Goal: Transaction & Acquisition: Book appointment/travel/reservation

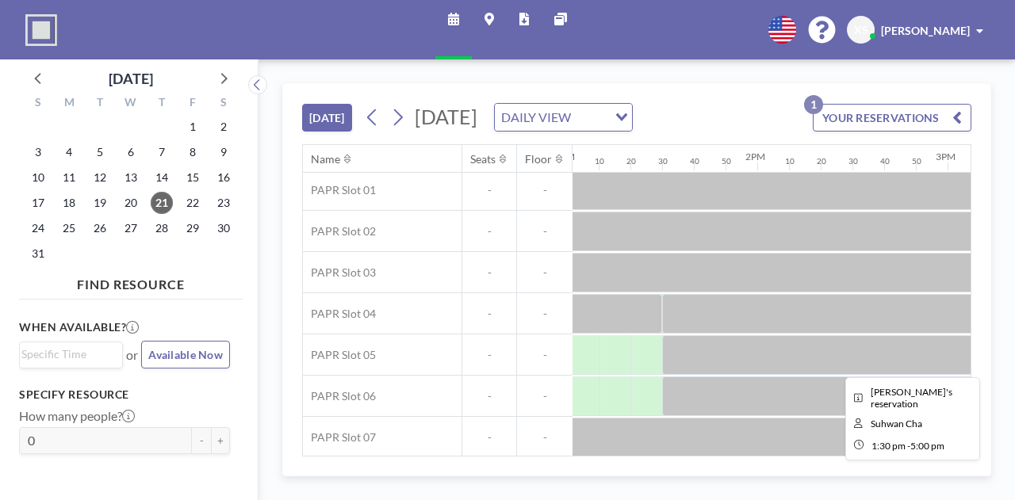
scroll to position [174, 2479]
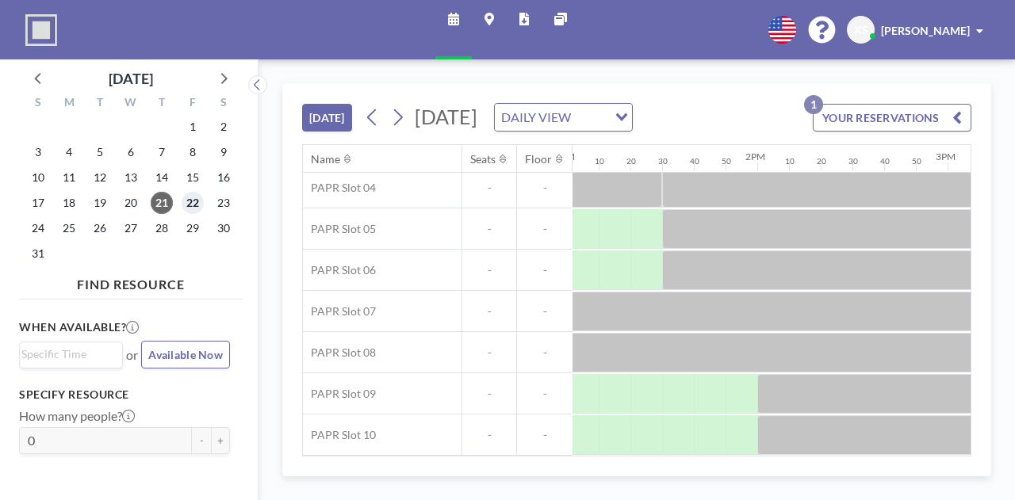
click at [193, 202] on span "22" at bounding box center [193, 203] width 22 height 22
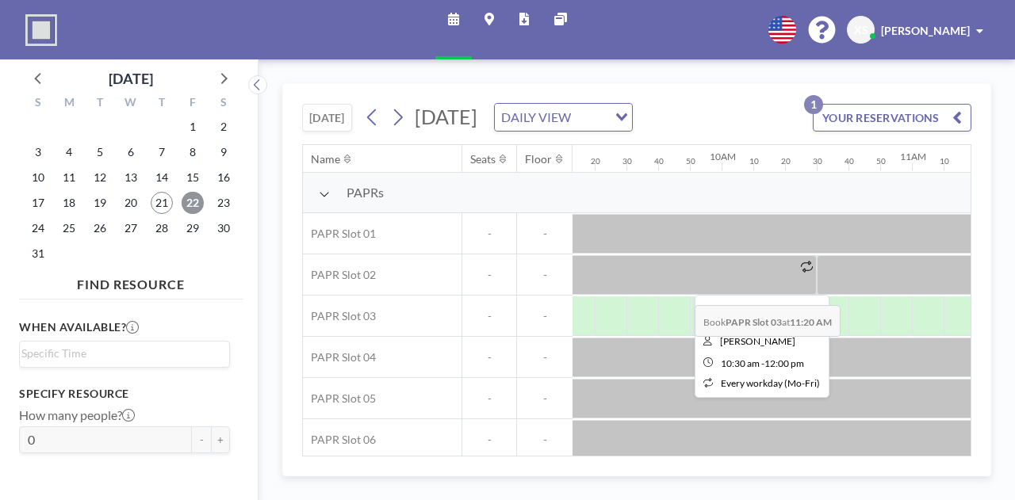
scroll to position [0, 1752]
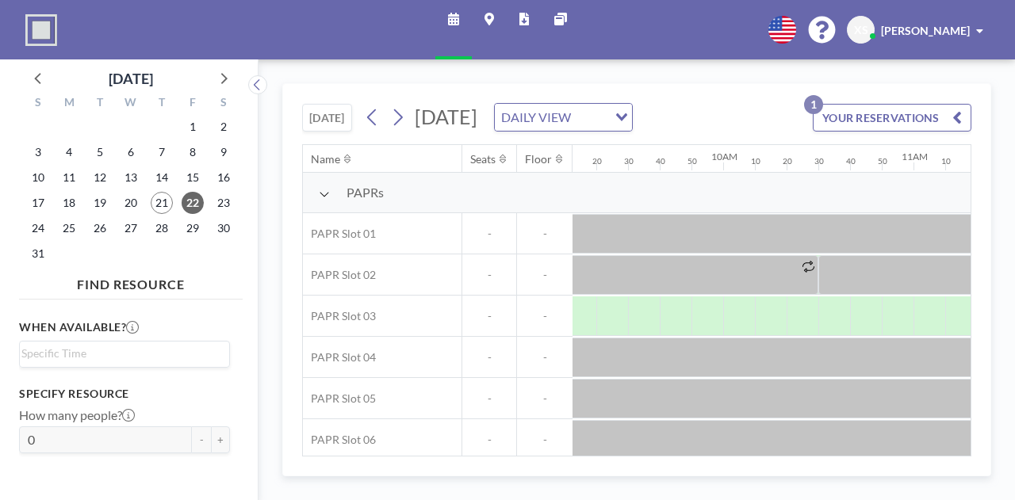
click at [519, 472] on div "[DATE] [DATE] DAILY VIEW Loading... YOUR RESERVATIONS 1 Name Seats Floor 12AM 1…" at bounding box center [636, 279] width 709 height 393
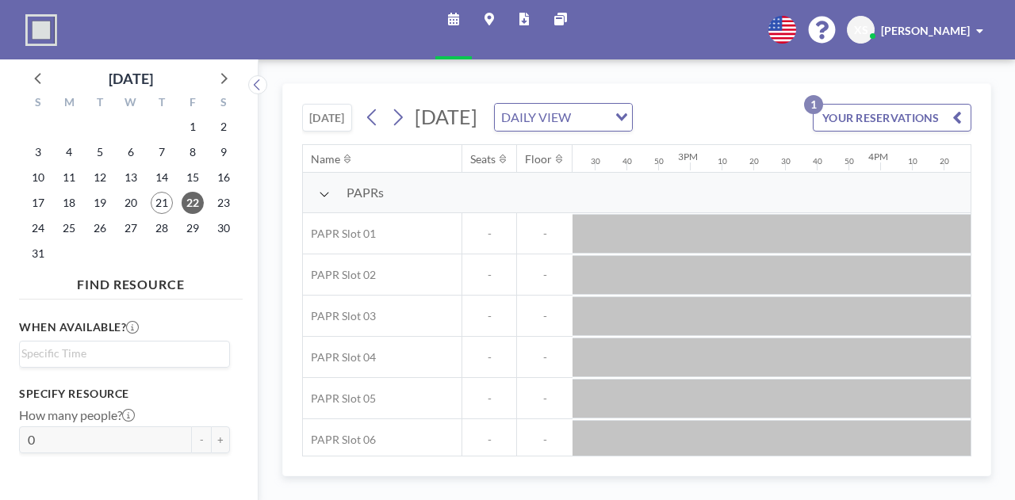
scroll to position [0, 2860]
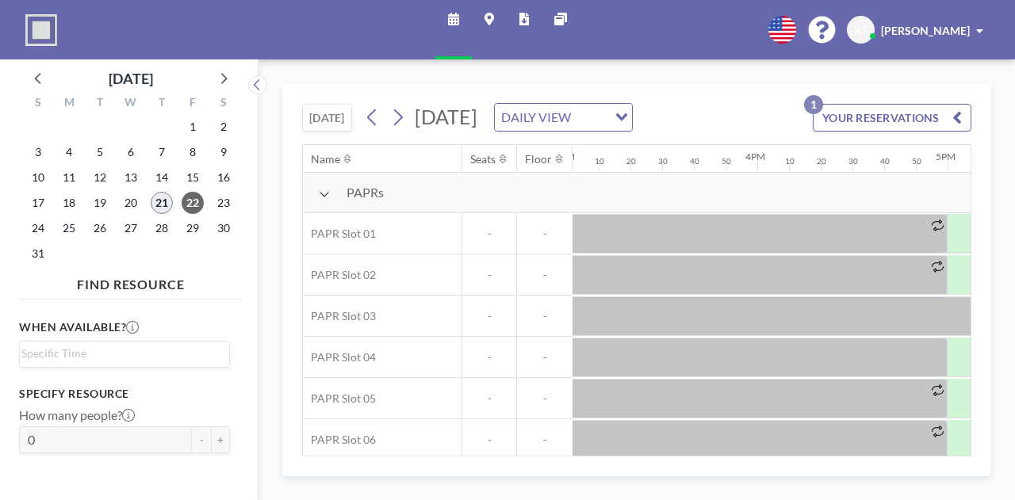
click at [160, 205] on span "21" at bounding box center [162, 203] width 22 height 22
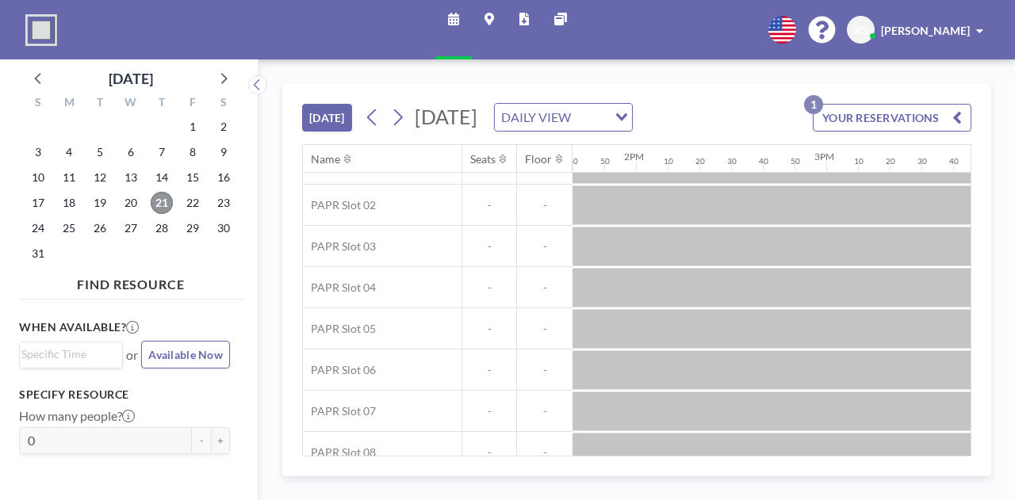
scroll to position [67, 2601]
click at [196, 201] on span "22" at bounding box center [193, 203] width 22 height 22
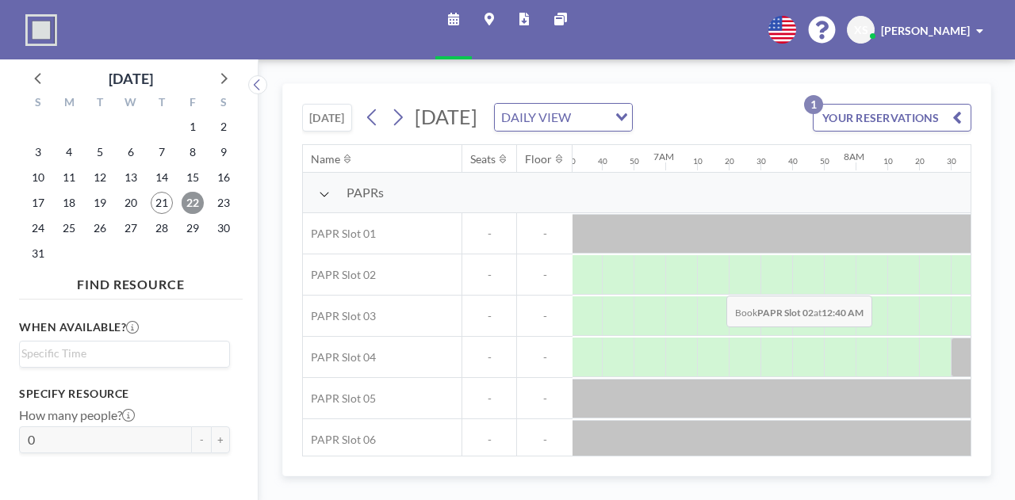
scroll to position [0, 1491]
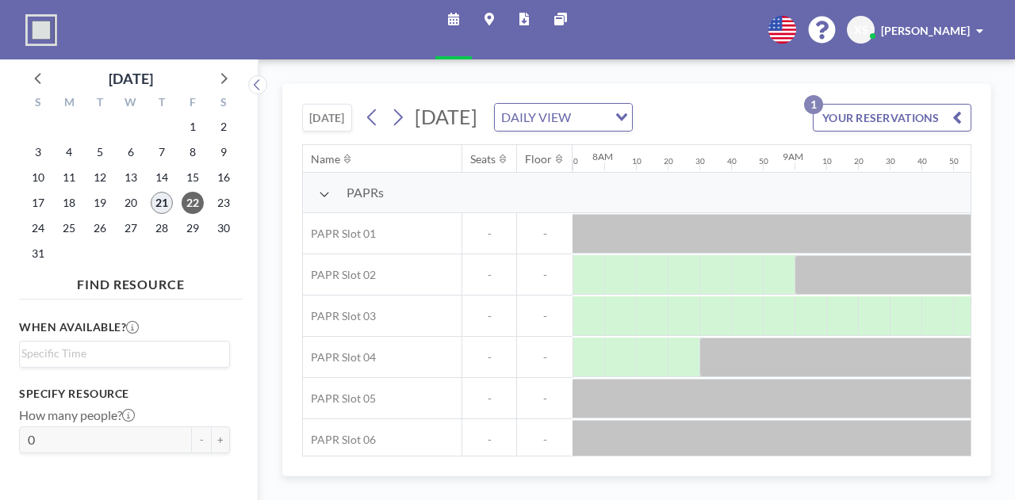
click at [154, 201] on span "21" at bounding box center [162, 203] width 22 height 22
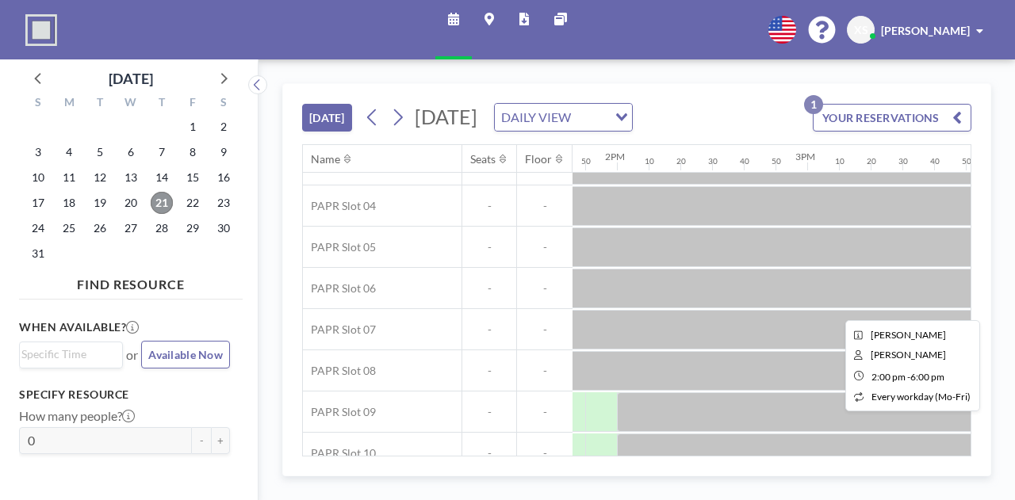
scroll to position [174, 2620]
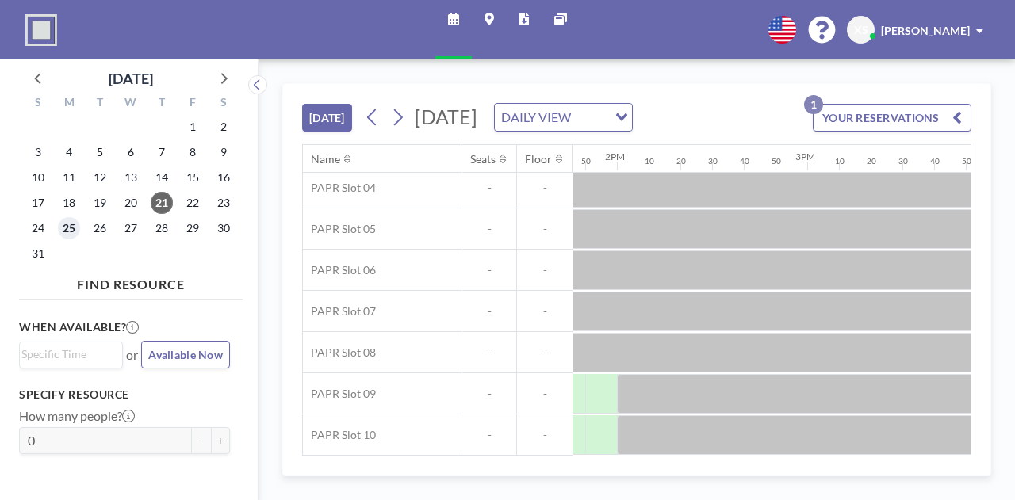
click at [63, 231] on span "25" at bounding box center [69, 228] width 22 height 22
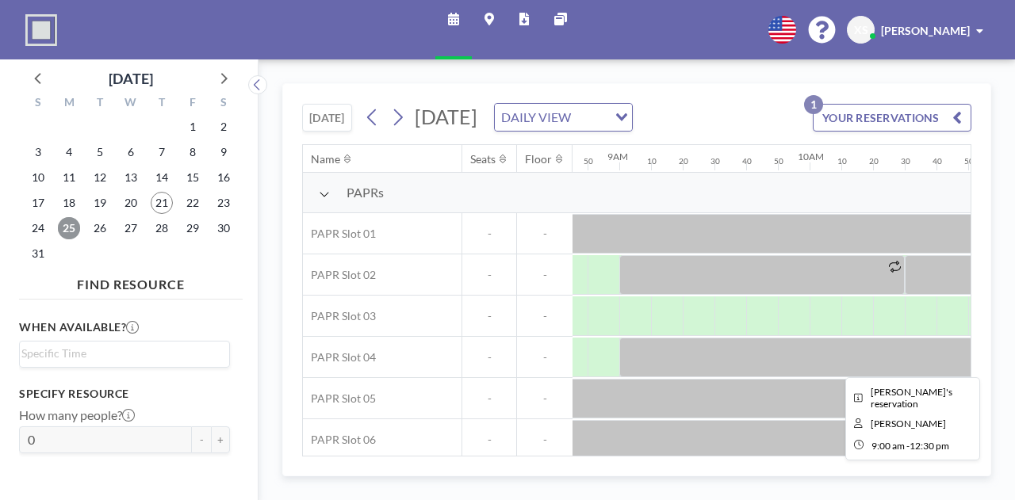
scroll to position [0, 1665]
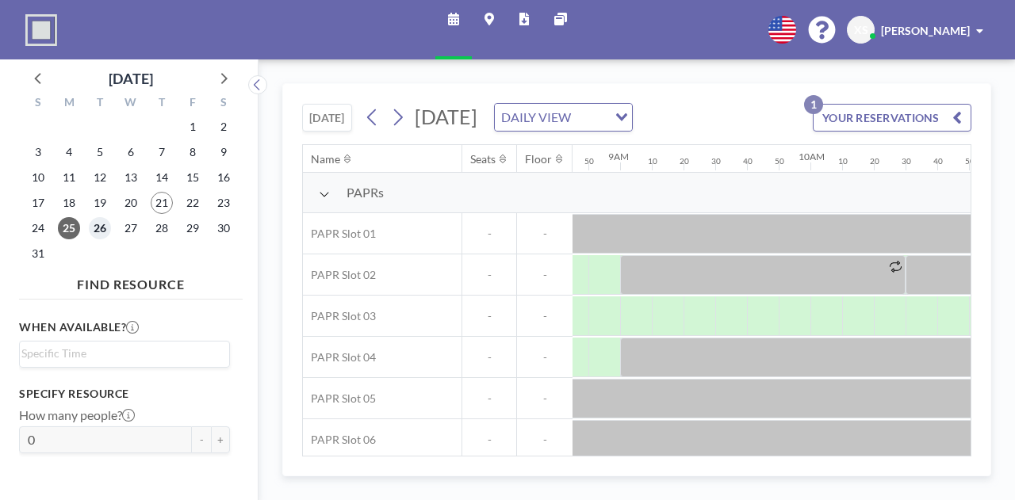
click at [107, 231] on span "26" at bounding box center [100, 228] width 22 height 22
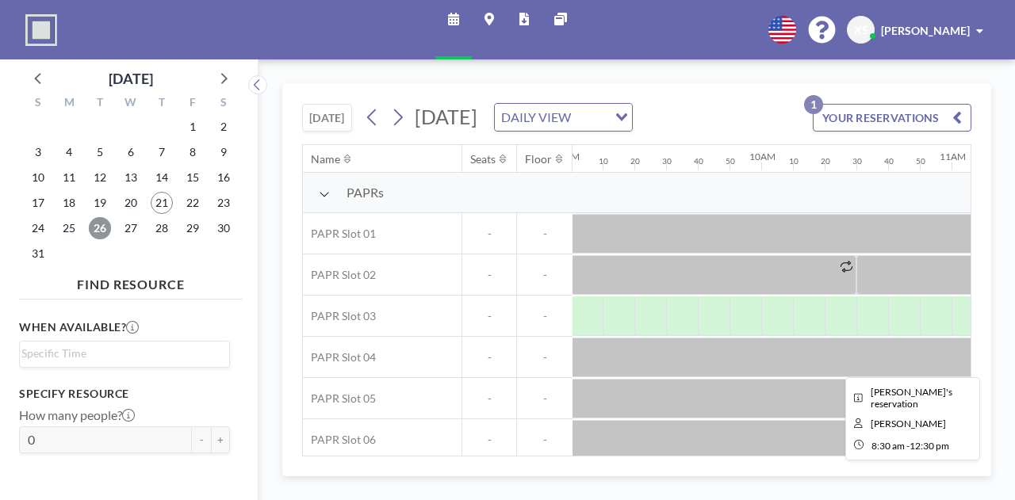
scroll to position [0, 1713]
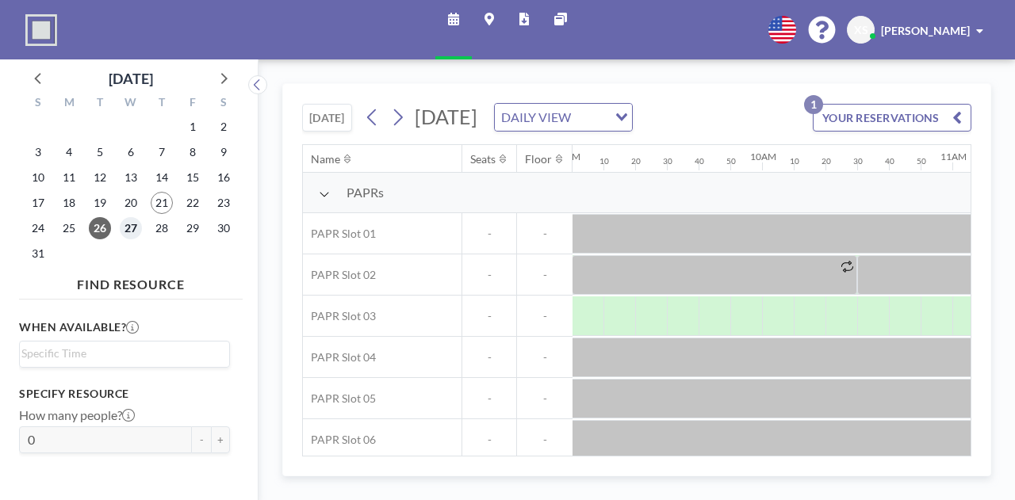
click at [136, 225] on span "27" at bounding box center [131, 228] width 22 height 22
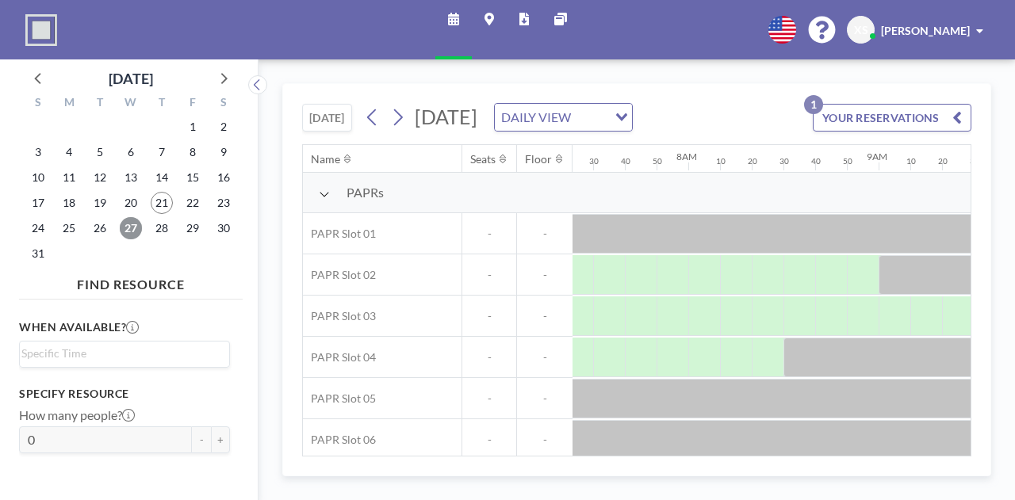
scroll to position [0, 1491]
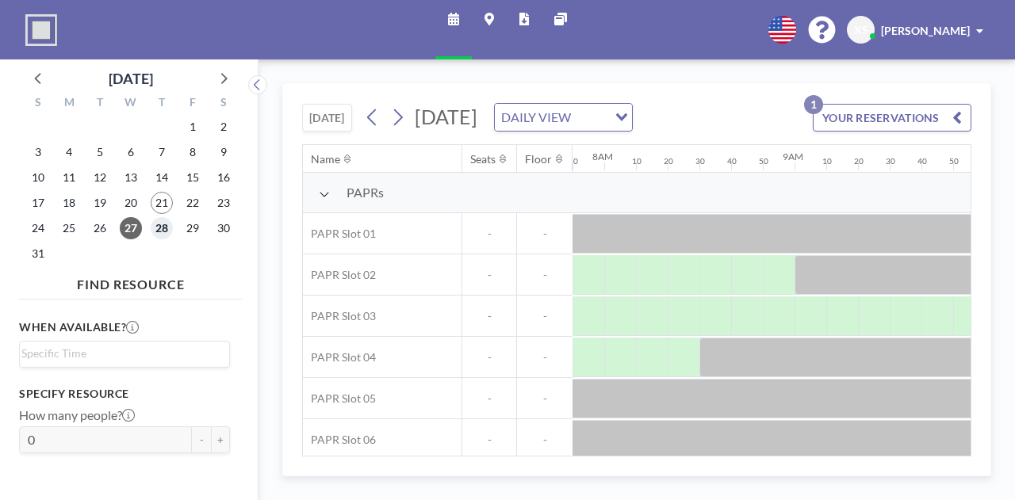
click at [162, 227] on span "28" at bounding box center [162, 228] width 22 height 22
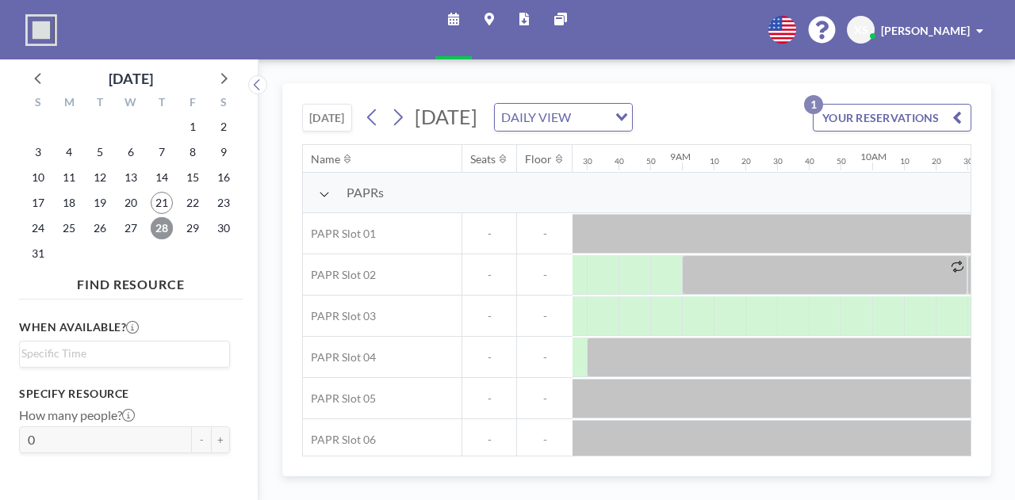
scroll to position [0, 1602]
click at [185, 221] on span "29" at bounding box center [193, 228] width 22 height 22
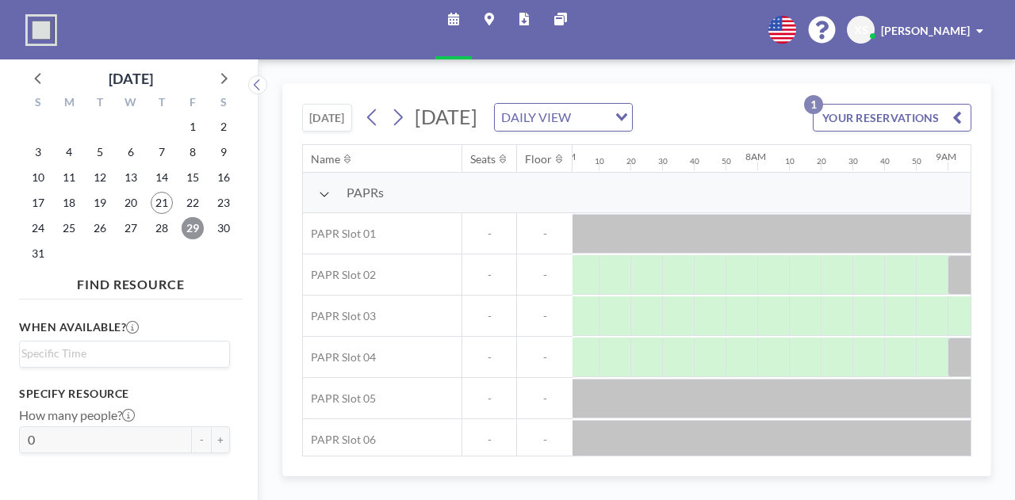
scroll to position [0, 1337]
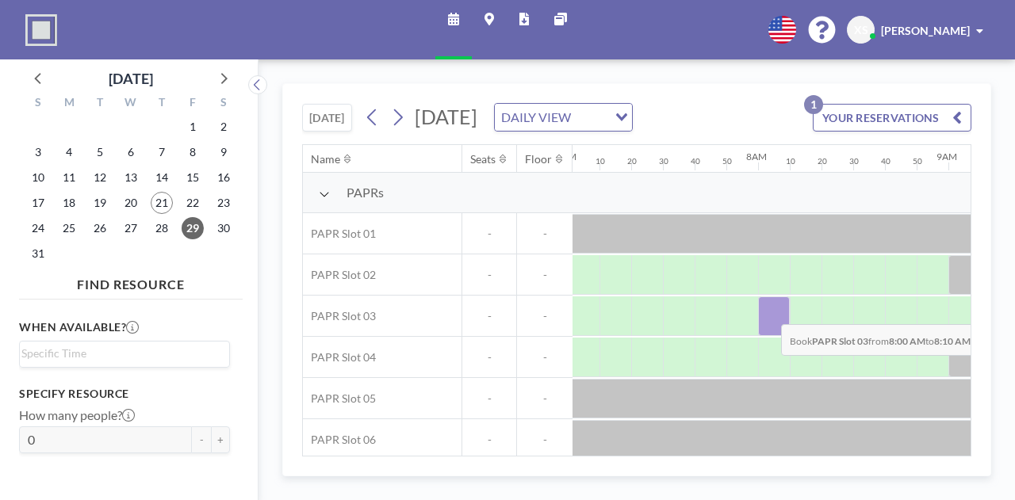
click at [768, 311] on div at bounding box center [774, 317] width 32 height 40
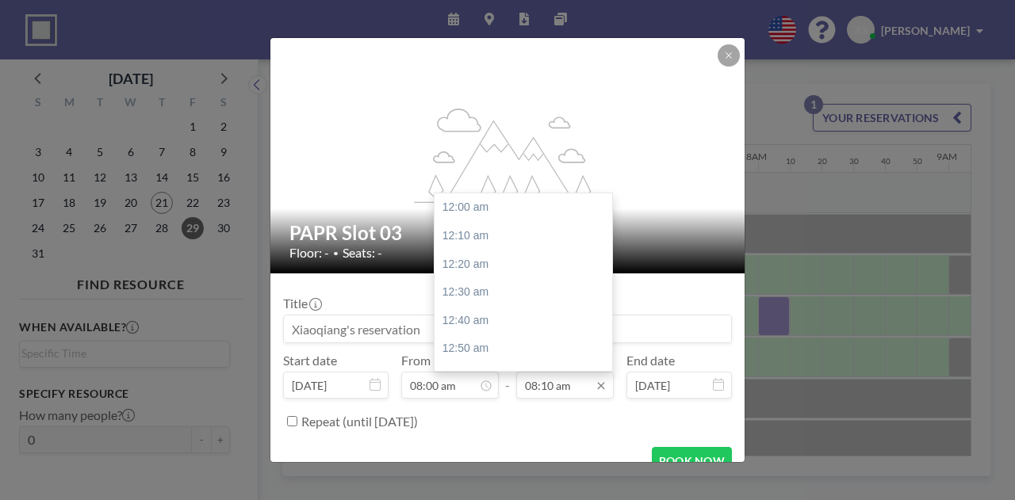
scroll to position [1383, 0]
click at [554, 389] on input "08:10 am" at bounding box center [565, 385] width 98 height 27
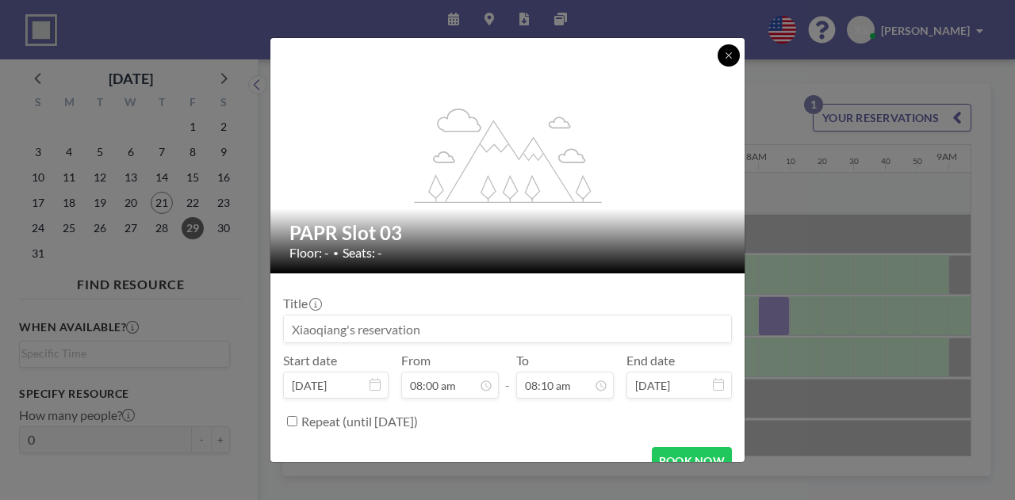
click at [727, 52] on icon at bounding box center [729, 56] width 10 height 10
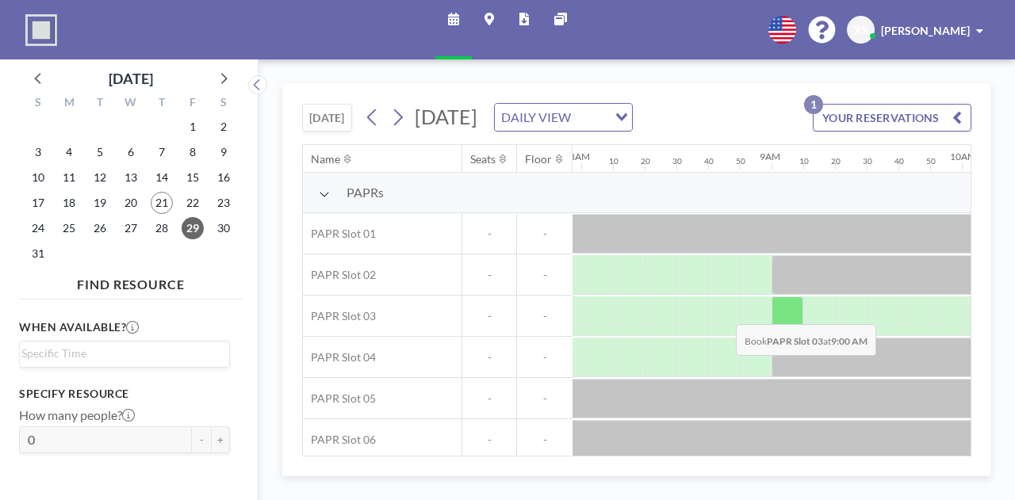
scroll to position [0, 1510]
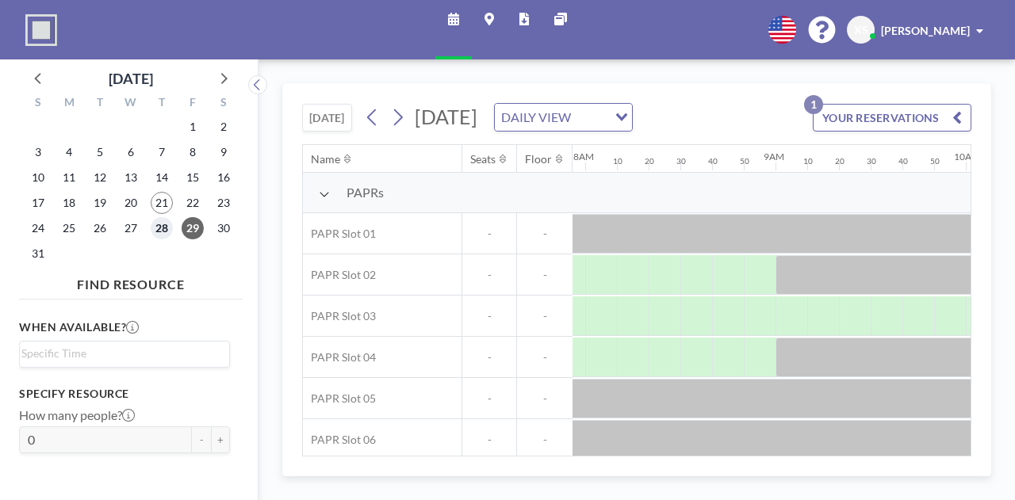
click at [168, 225] on span "28" at bounding box center [162, 228] width 22 height 22
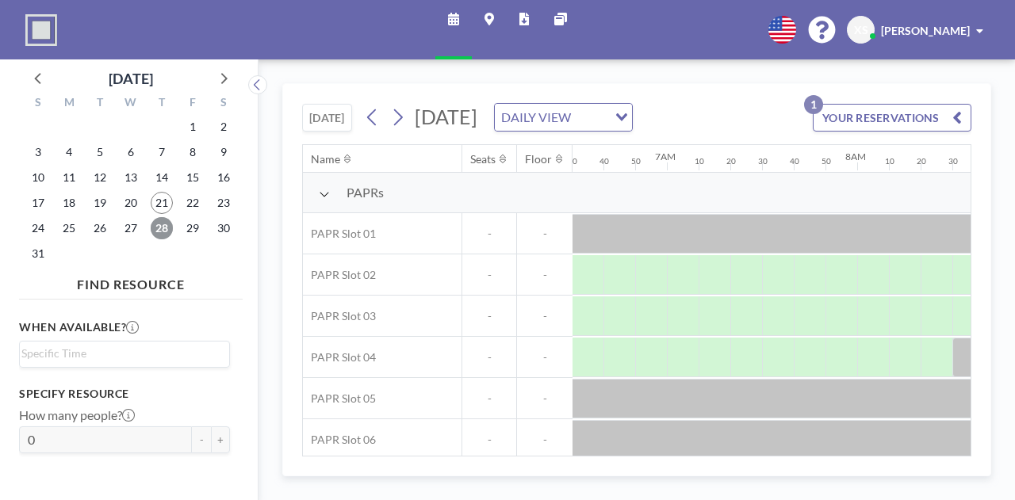
scroll to position [0, 1491]
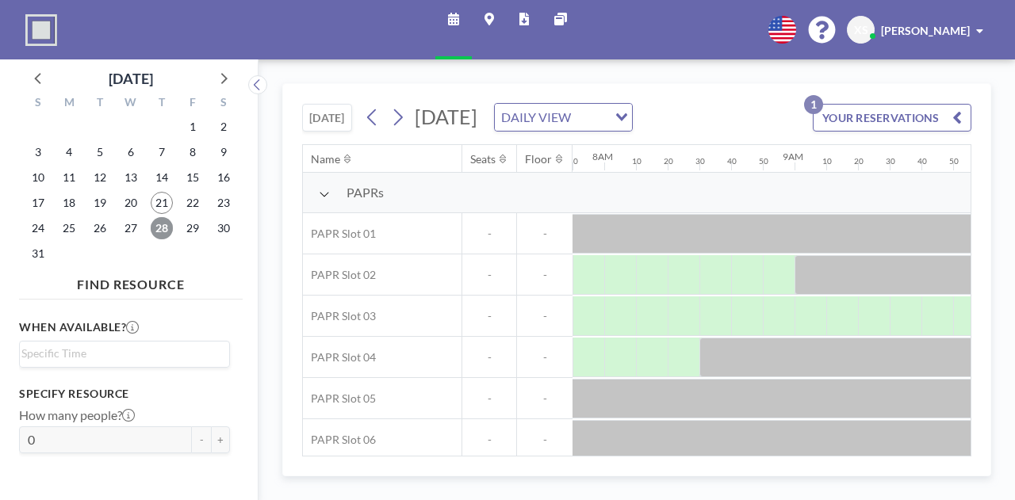
click at [158, 231] on span "28" at bounding box center [162, 228] width 22 height 22
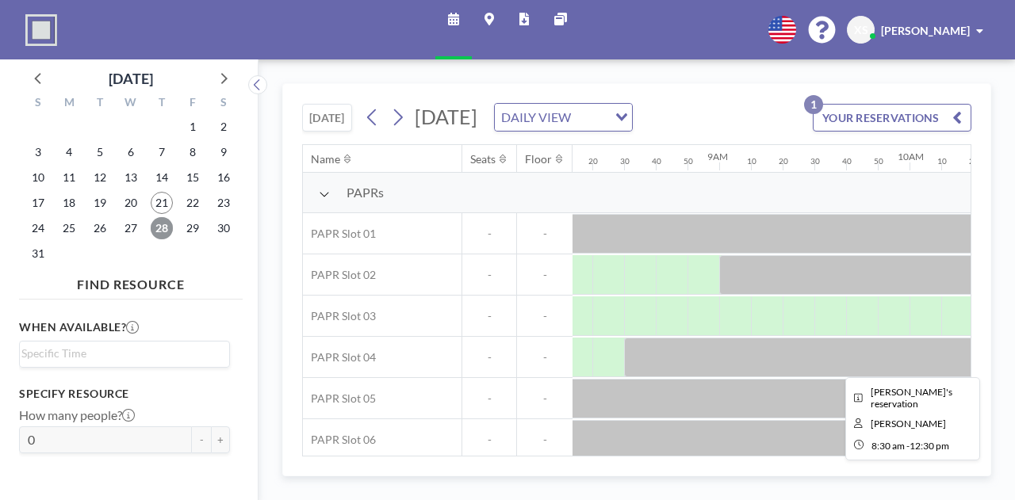
scroll to position [0, 1567]
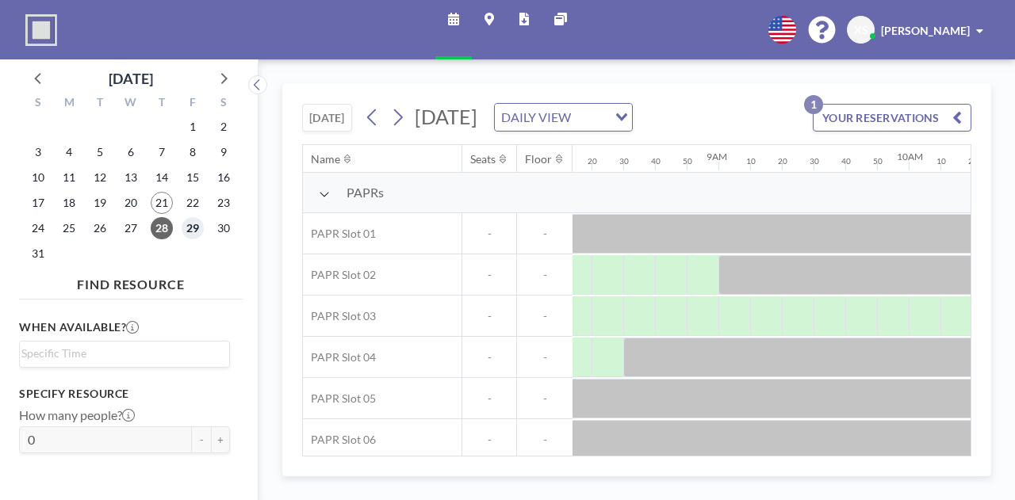
click at [193, 229] on span "29" at bounding box center [193, 228] width 22 height 22
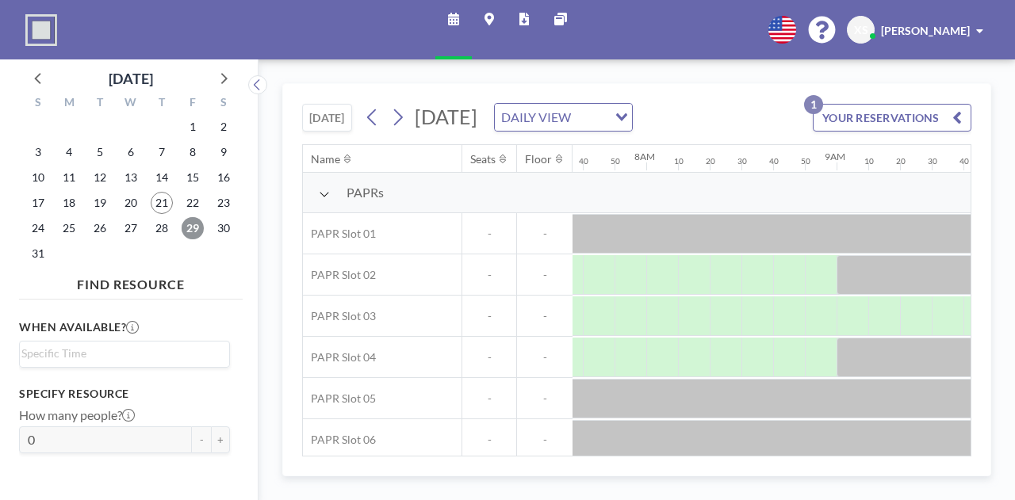
scroll to position [0, 1491]
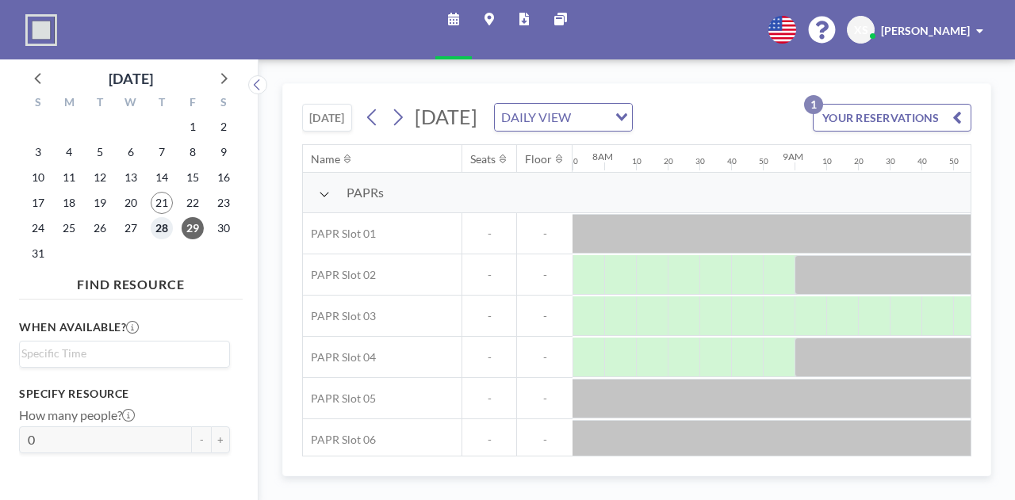
click at [163, 231] on span "28" at bounding box center [162, 228] width 22 height 22
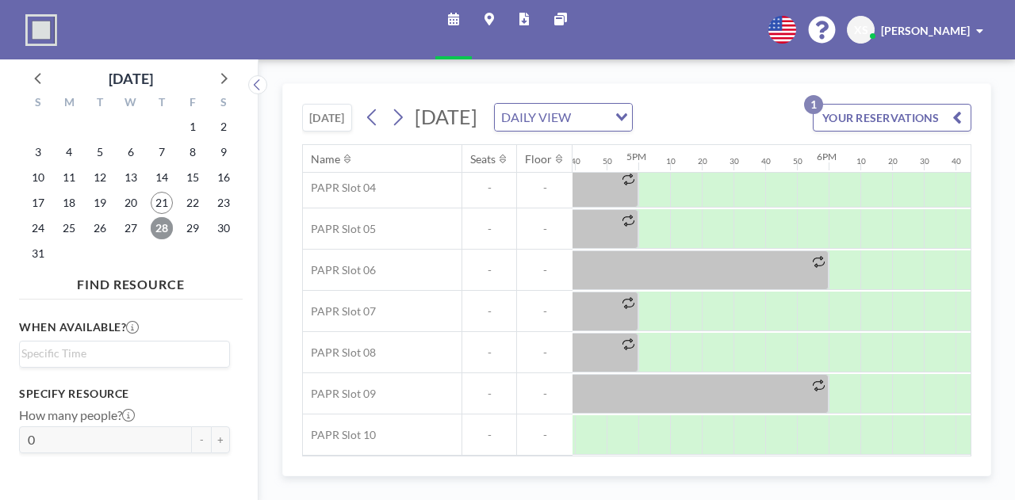
scroll to position [170, 3165]
click at [163, 204] on span "21" at bounding box center [162, 203] width 22 height 22
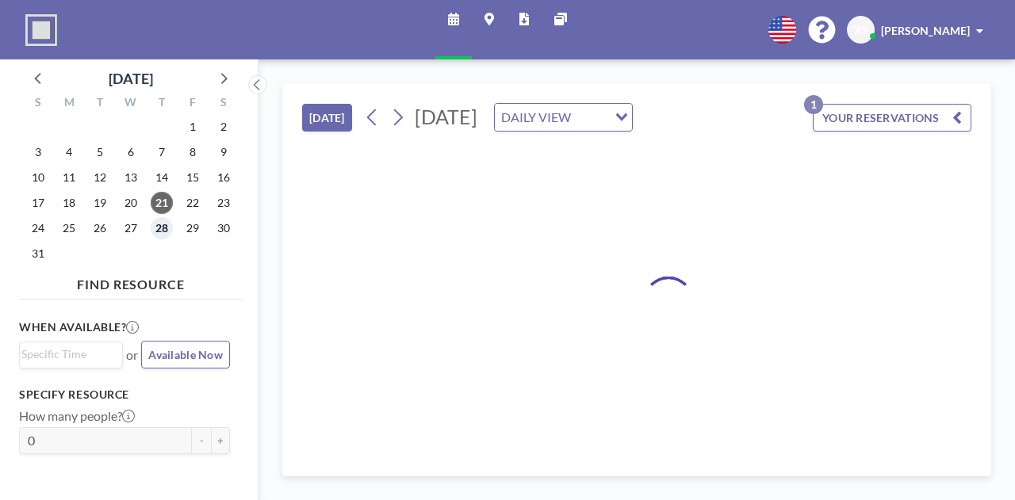
click at [164, 224] on span "28" at bounding box center [162, 228] width 22 height 22
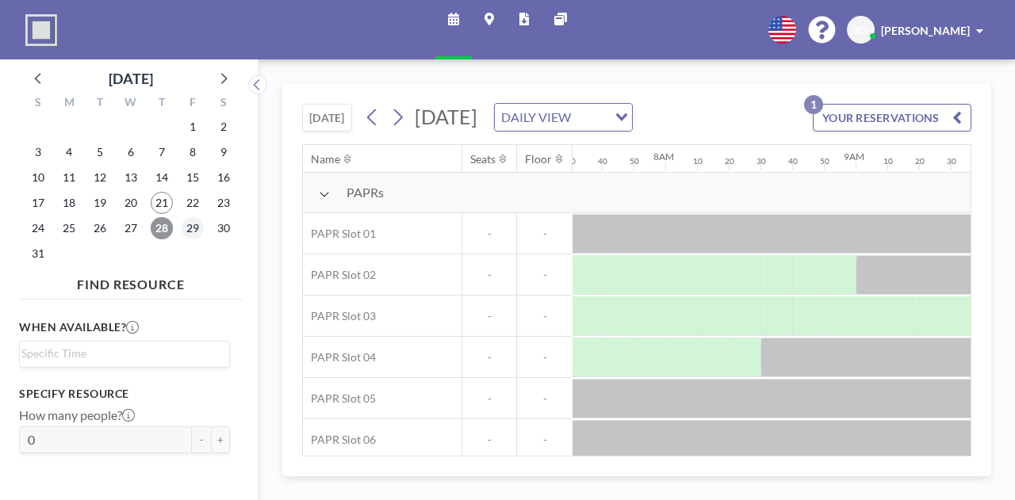
scroll to position [0, 1491]
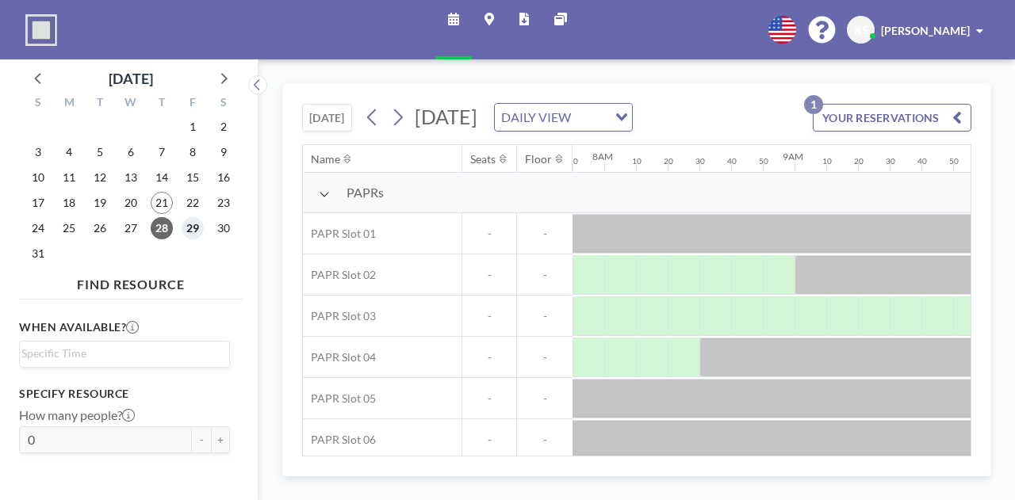
click at [192, 224] on span "29" at bounding box center [193, 228] width 22 height 22
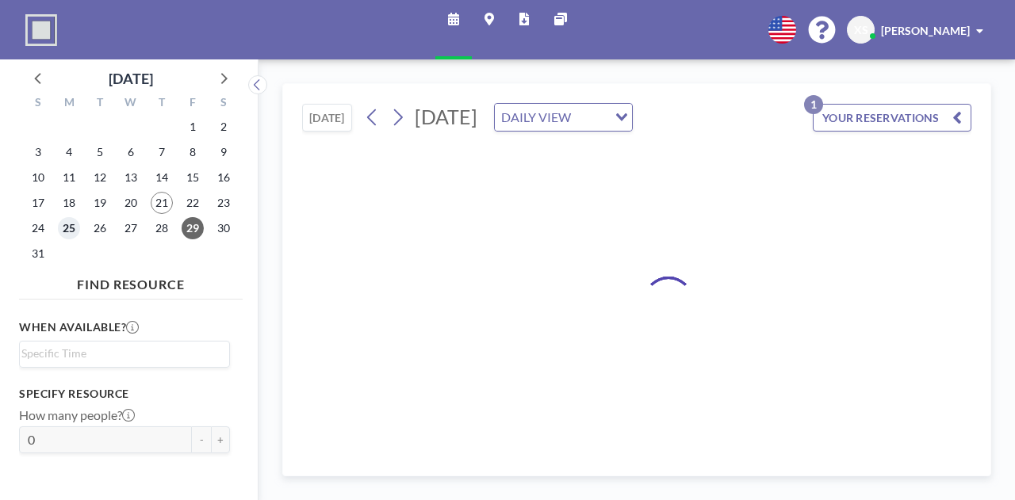
click at [73, 227] on span "25" at bounding box center [69, 228] width 22 height 22
click at [107, 234] on span "26" at bounding box center [100, 228] width 22 height 22
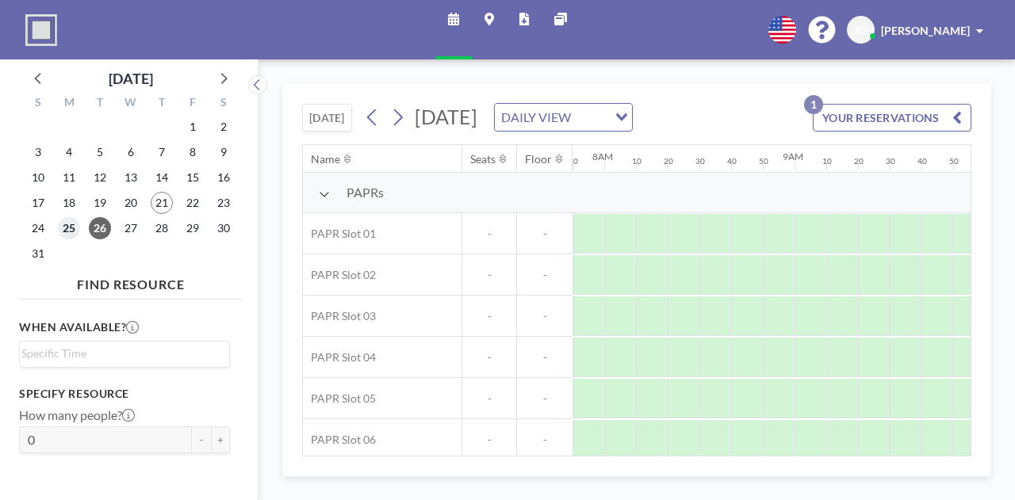
click at [75, 228] on span "25" at bounding box center [69, 228] width 22 height 22
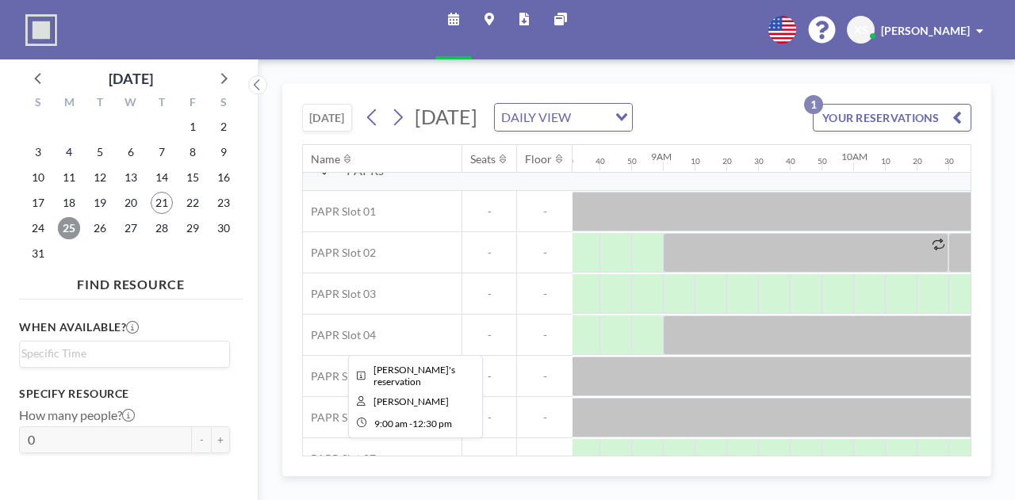
scroll to position [22, 1621]
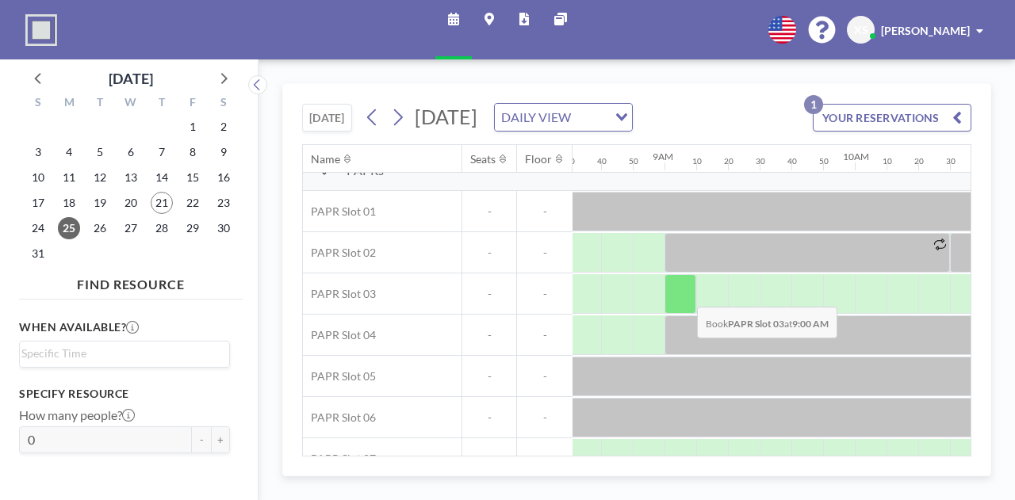
click at [684, 293] on div at bounding box center [680, 294] width 32 height 40
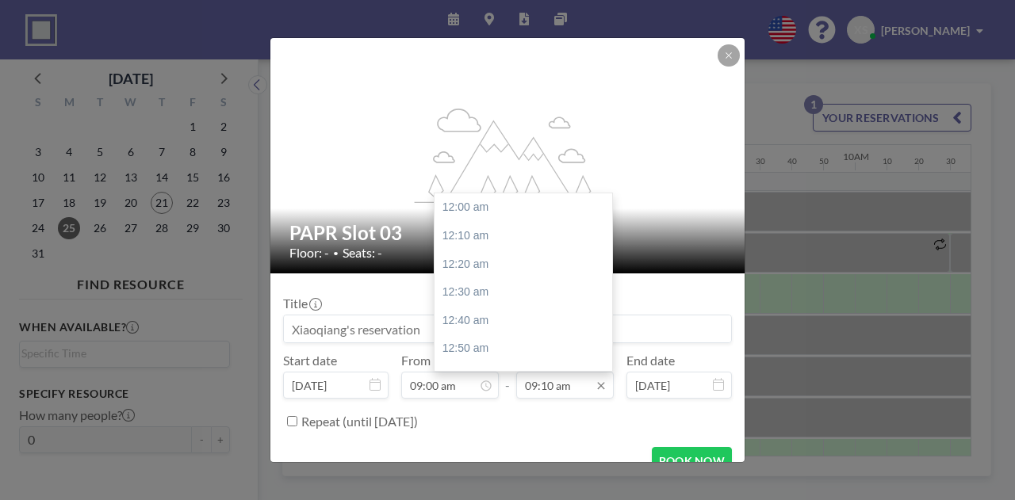
scroll to position [1552, 0]
click at [555, 387] on input "09:10 am" at bounding box center [565, 385] width 98 height 27
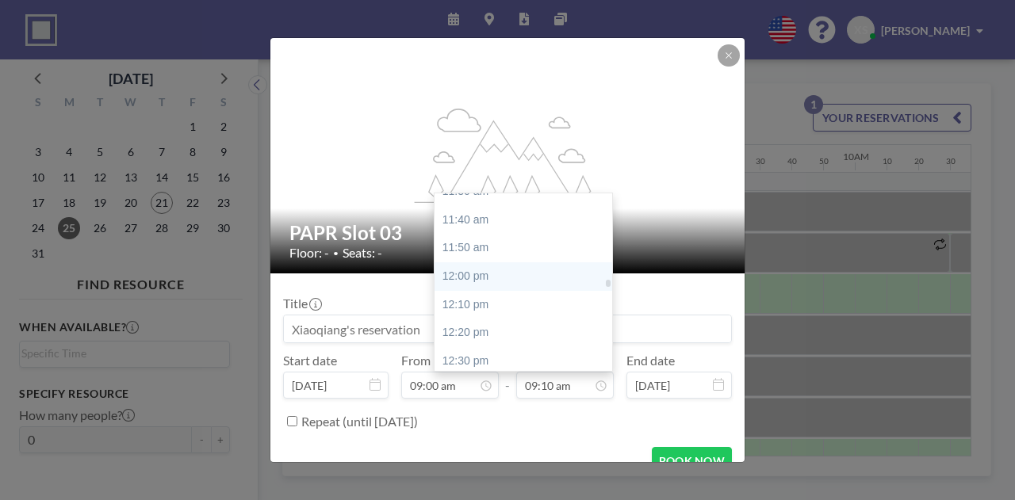
click at [482, 275] on div "12:00 pm" at bounding box center [527, 276] width 186 height 29
type input "12:00 pm"
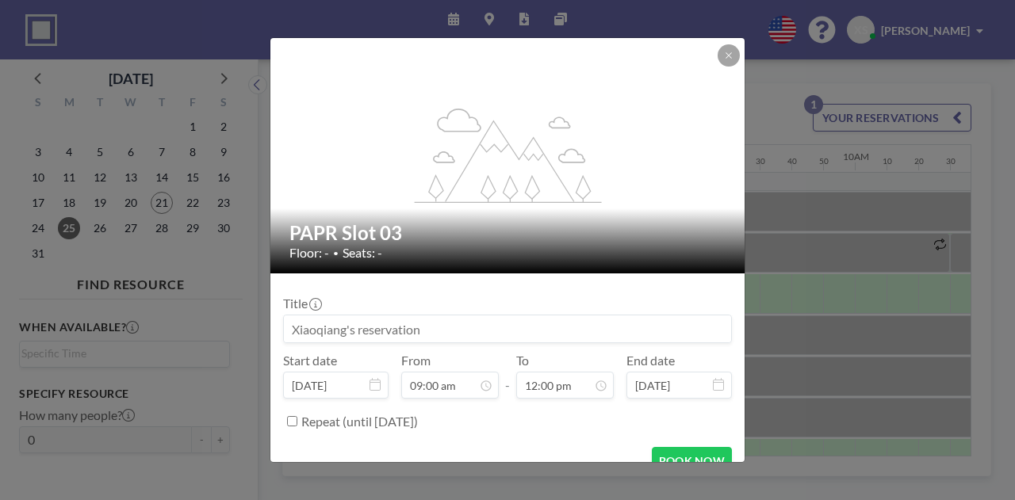
scroll to position [2032, 0]
click at [691, 459] on button "BOOK NOW" at bounding box center [692, 461] width 80 height 28
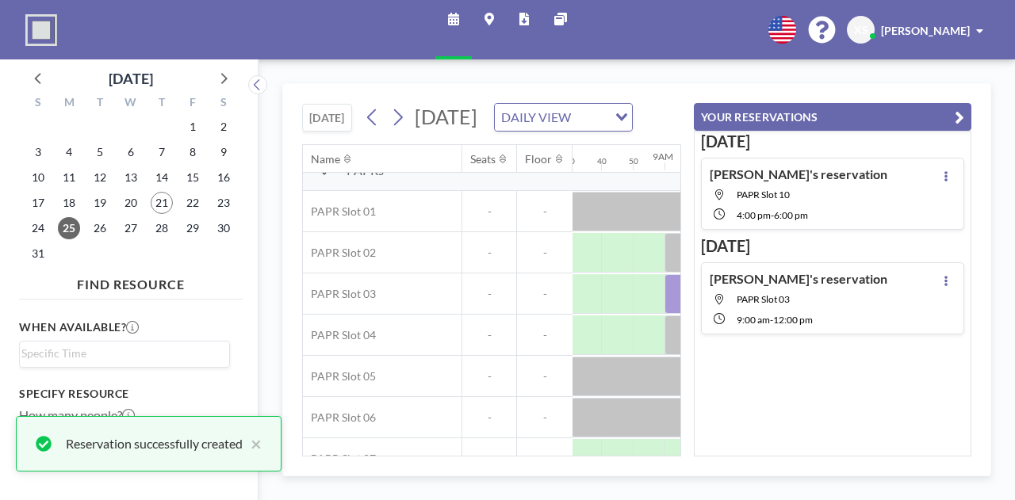
click at [963, 121] on icon "button" at bounding box center [960, 117] width 10 height 19
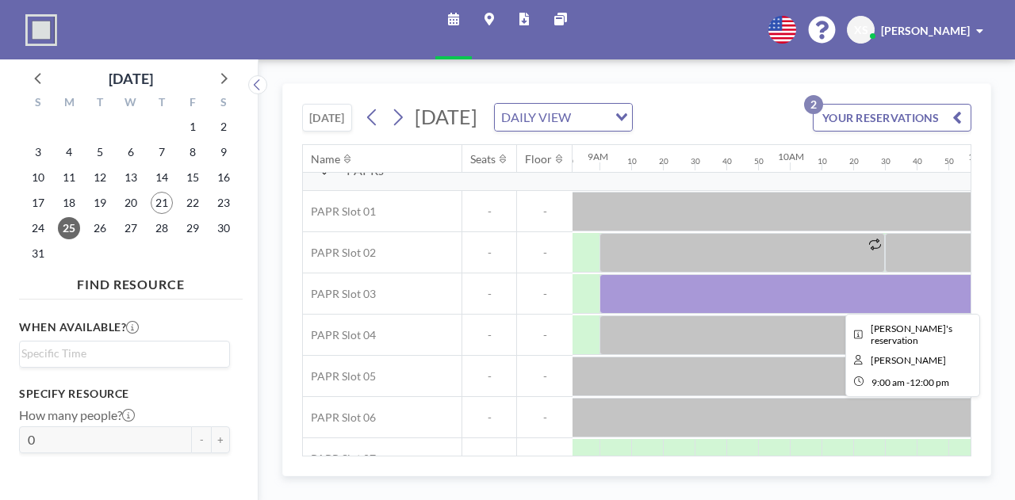
scroll to position [22, 1685]
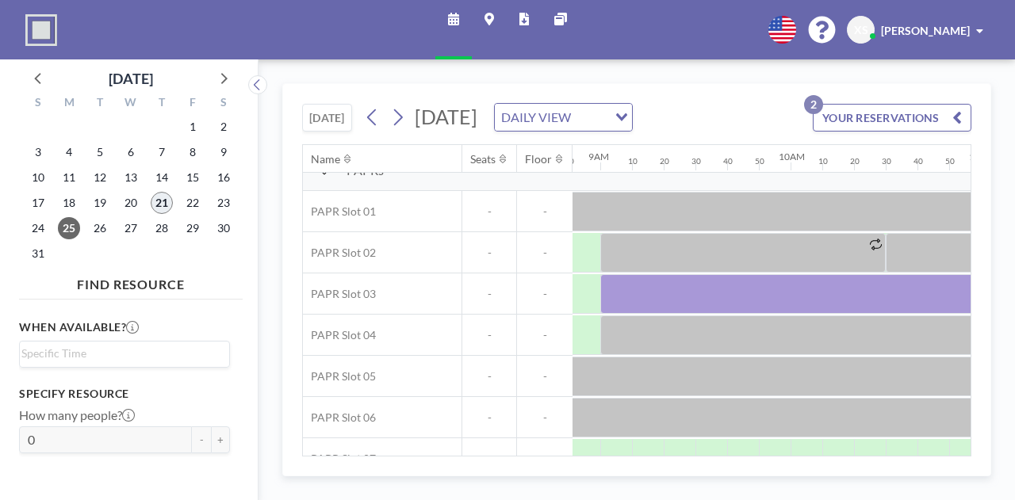
click at [162, 207] on span "21" at bounding box center [162, 203] width 22 height 22
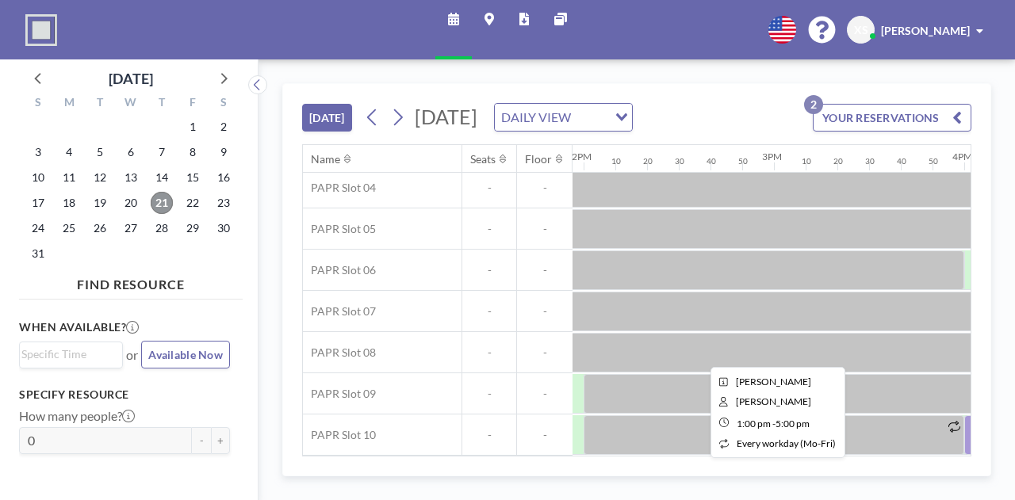
scroll to position [174, 2585]
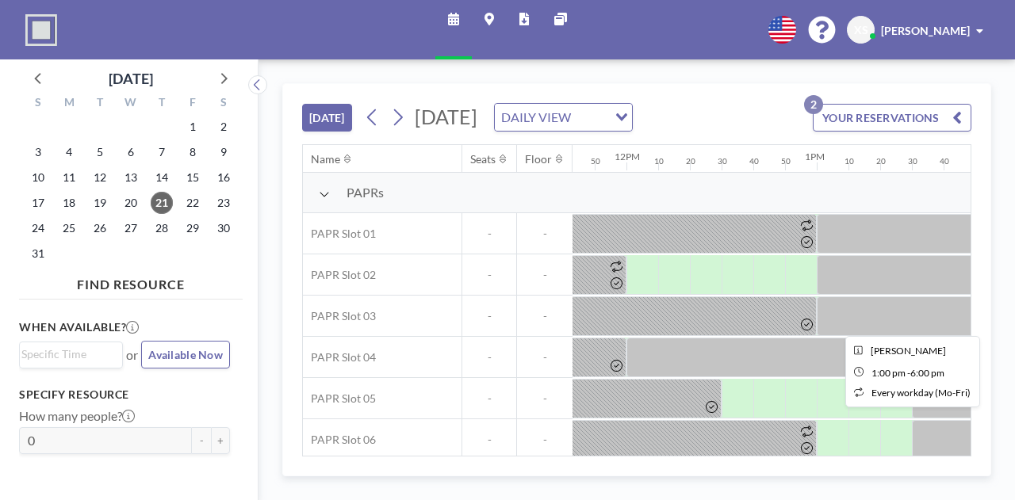
scroll to position [0, 2222]
